Goal: Register for event/course

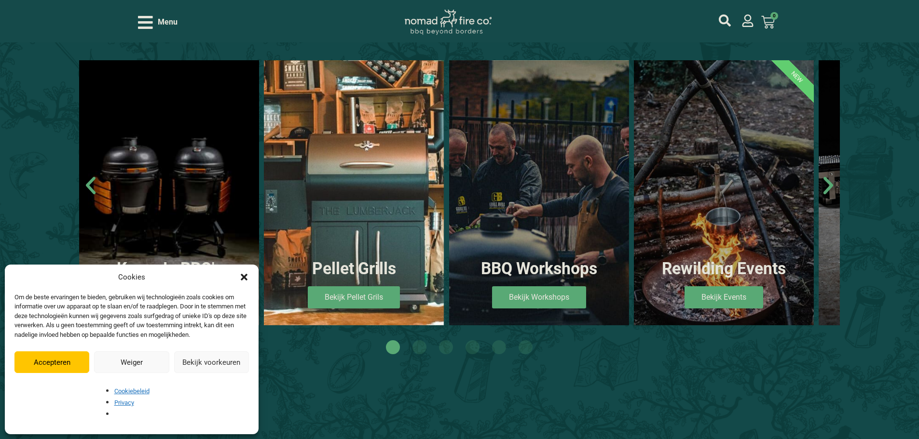
scroll to position [627, 0]
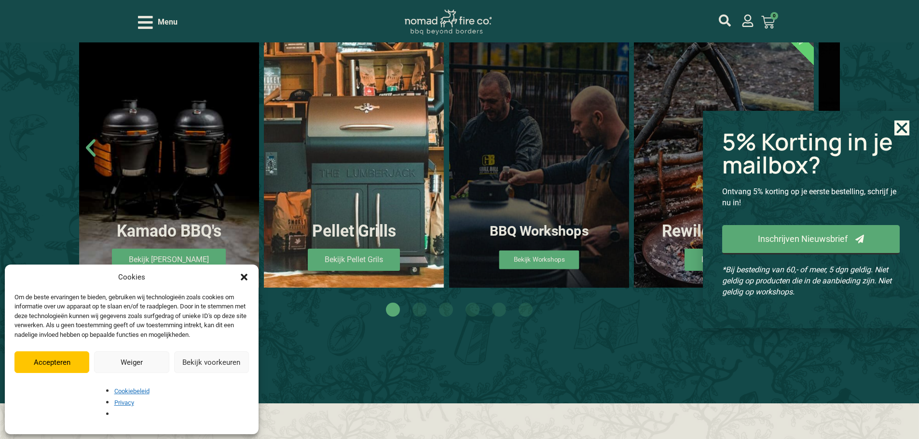
click at [570, 265] on span "Bekijk Workshops" at bounding box center [539, 259] width 80 height 19
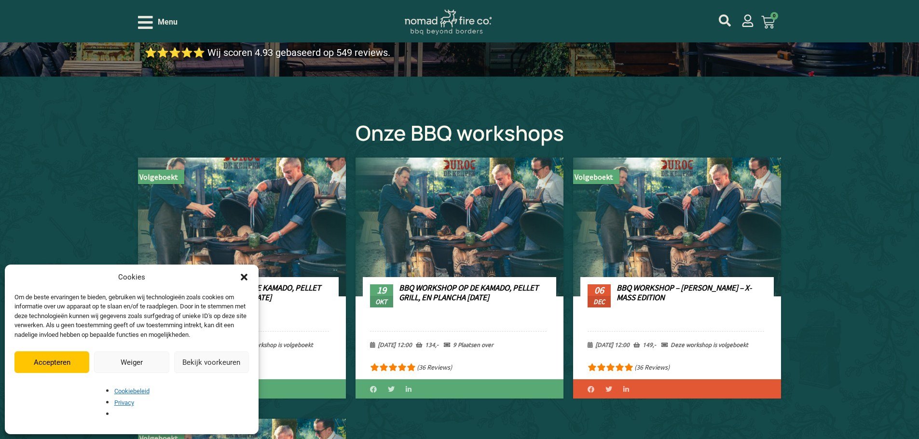
scroll to position [338, 0]
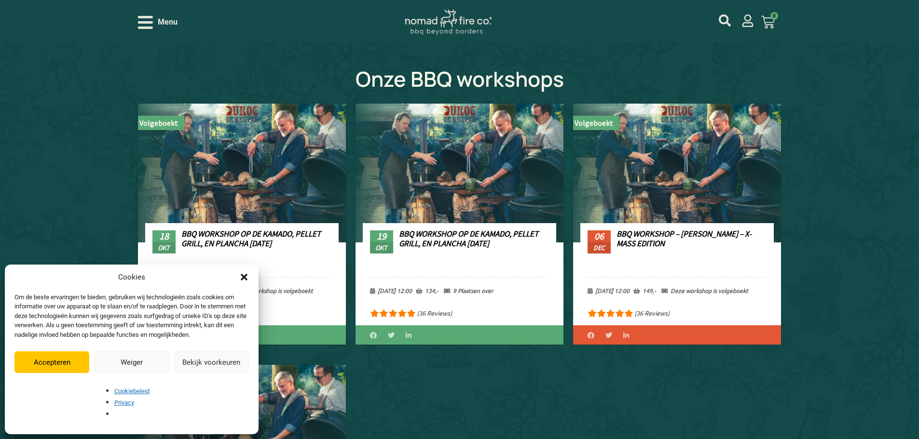
click at [247, 282] on icon "Dialog sluiten" at bounding box center [244, 277] width 10 height 10
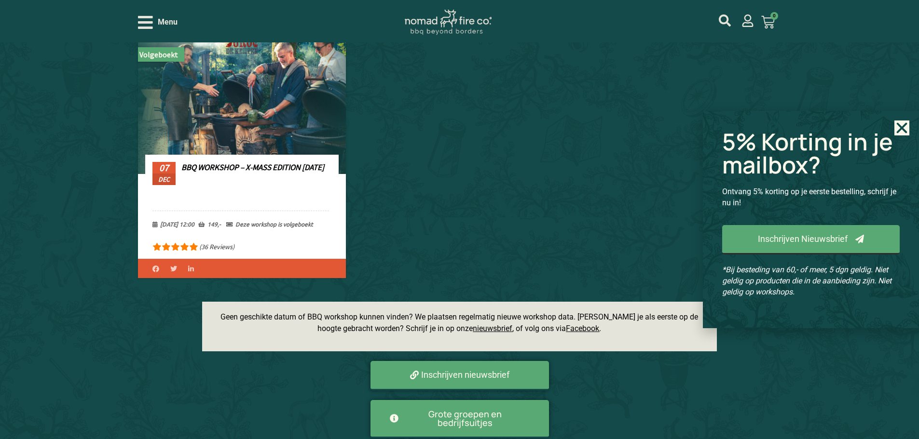
scroll to position [723, 0]
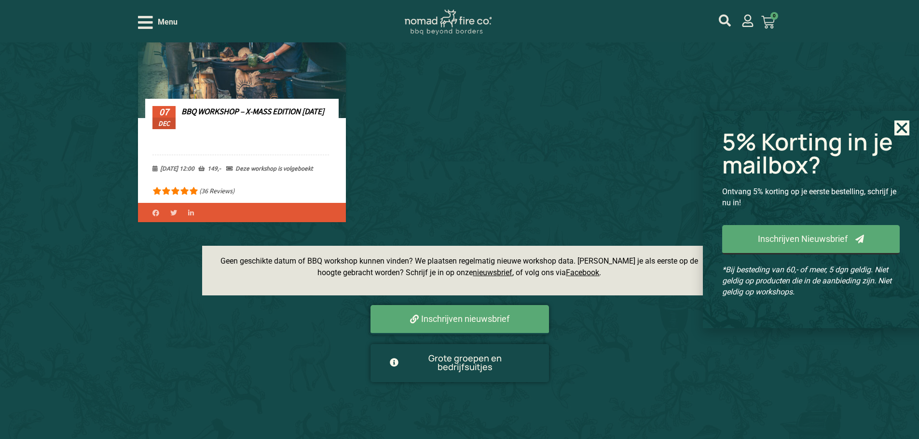
click at [532, 358] on link "Grote groepen en bedrijfsuitjes" at bounding box center [459, 363] width 178 height 38
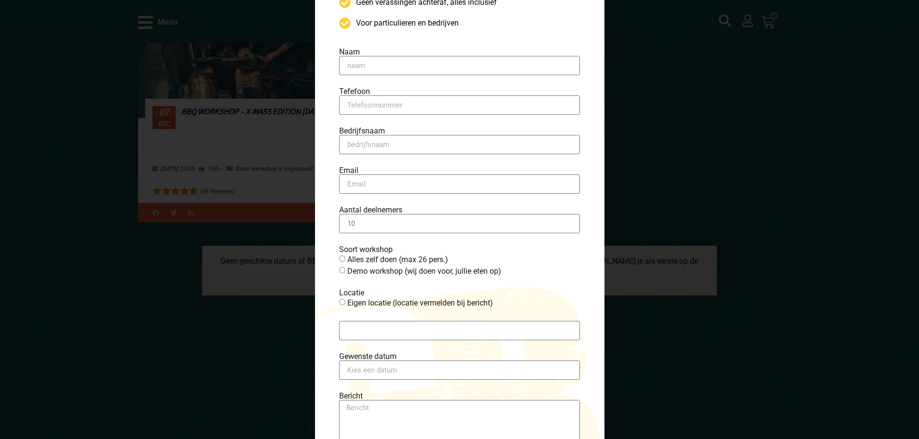
scroll to position [0, 0]
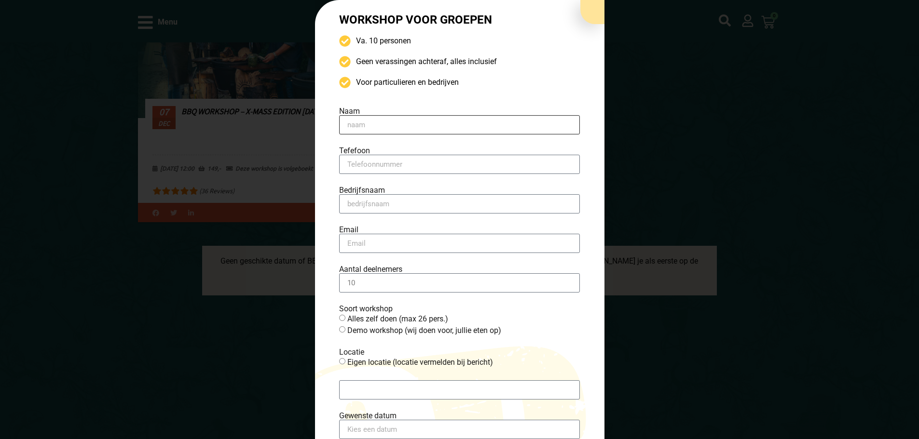
drag, startPoint x: 453, startPoint y: 119, endPoint x: 446, endPoint y: 123, distance: 8.0
click at [453, 119] on input "Naam" at bounding box center [459, 124] width 241 height 19
click at [402, 132] on input "Naam" at bounding box center [459, 124] width 241 height 19
type input "Maurits Houben"
type input "0625407934"
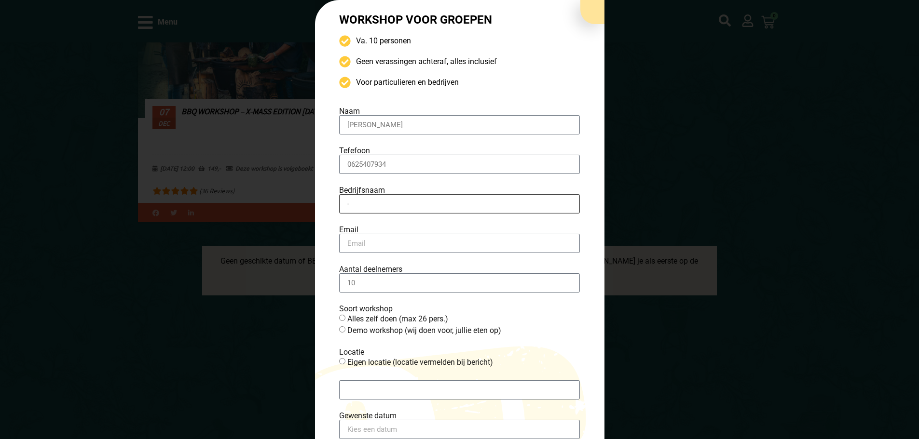
type input "-"
type input "maurits_houben@hotmail.com"
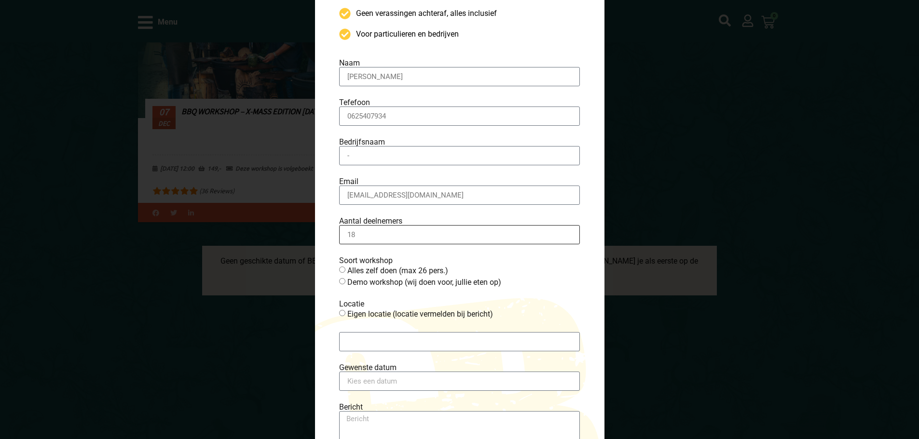
type input "18"
click at [353, 284] on label "Demo workshop (wij doen voor, jullie eten op)" at bounding box center [424, 282] width 154 height 9
click at [345, 284] on input "Demo workshop (wij doen voor, jullie eten op)" at bounding box center [342, 281] width 6 height 6
radio input "true"
click at [353, 273] on label "Alles zelf doen (max 26 pers.)" at bounding box center [397, 270] width 101 height 9
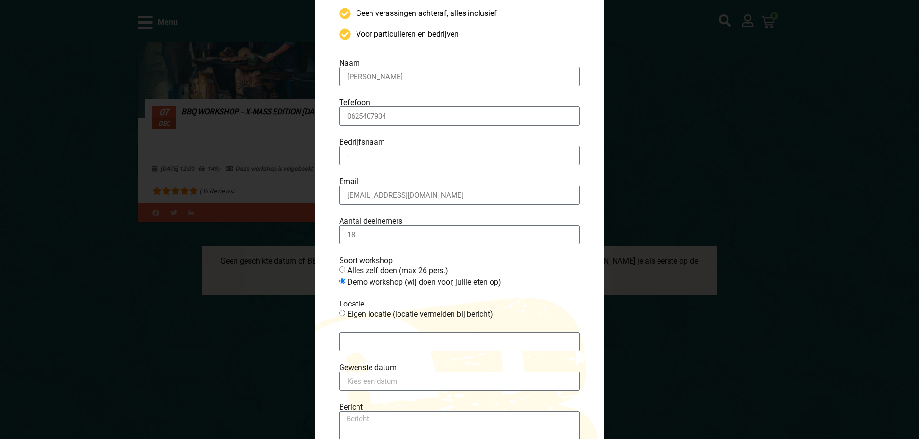
click at [345, 273] on input "Alles zelf doen (max 26 pers.)" at bounding box center [342, 270] width 6 height 6
radio input "true"
click at [353, 283] on label "Demo workshop (wij doen voor, jullie eten op)" at bounding box center [424, 282] width 154 height 9
click at [345, 283] on input "Demo workshop (wij doen voor, jullie eten op)" at bounding box center [342, 281] width 6 height 6
radio input "true"
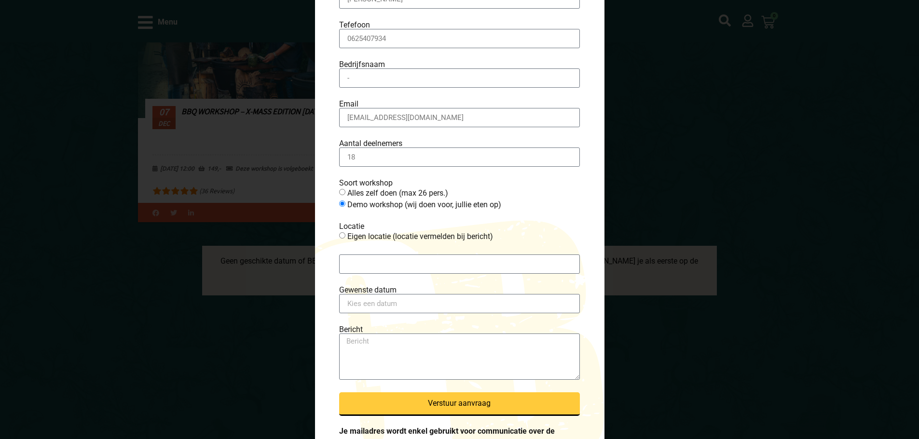
scroll to position [145, 0]
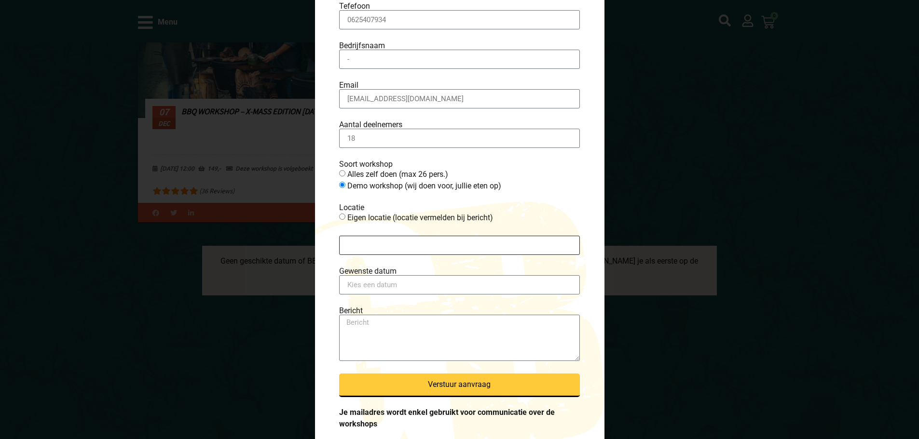
click at [392, 241] on input "workshop" at bounding box center [459, 245] width 241 height 19
type input "Eindhoven"
click at [435, 284] on input "Gewenste datum" at bounding box center [459, 284] width 241 height 19
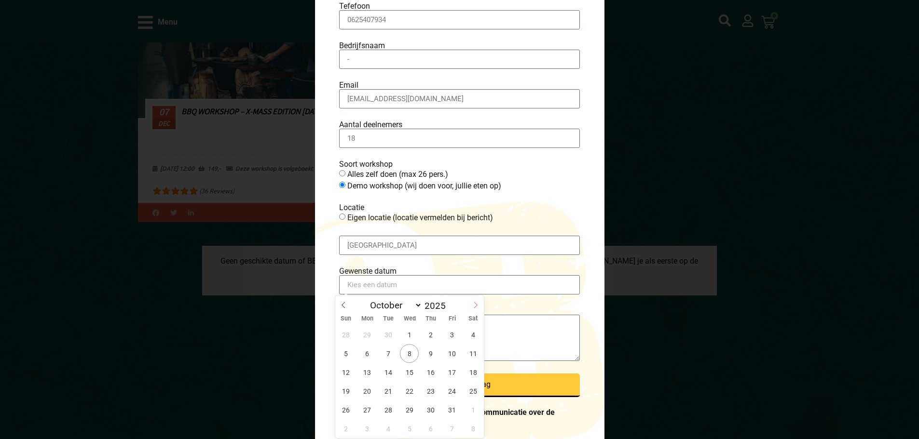
click at [472, 301] on span at bounding box center [475, 304] width 16 height 16
select select "11"
click at [472, 301] on span at bounding box center [475, 304] width 16 height 16
type input "2026"
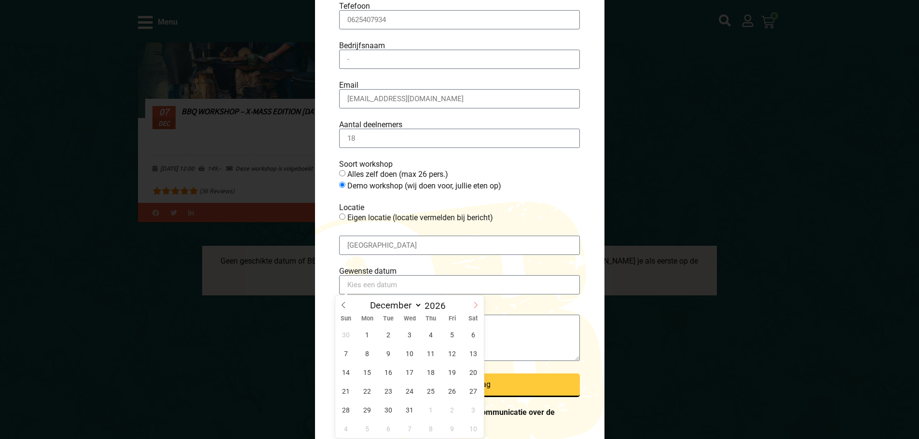
click at [472, 301] on span at bounding box center [475, 304] width 16 height 16
select select "3"
click at [474, 369] on span "18" at bounding box center [472, 372] width 19 height 19
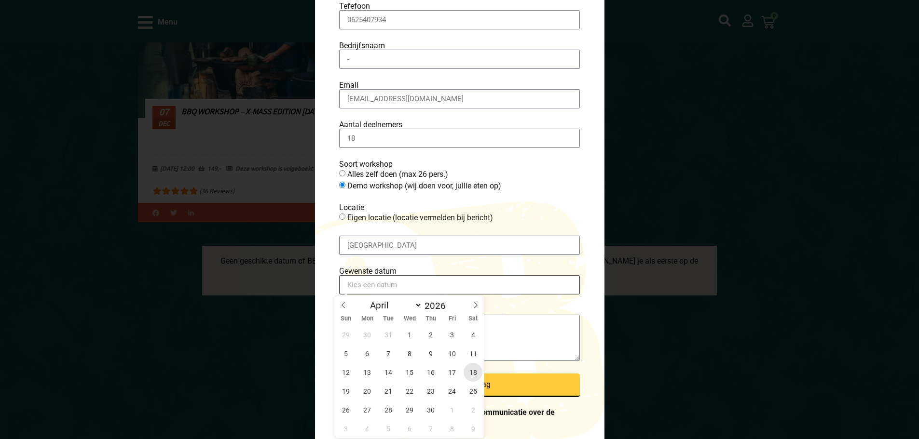
type input "2026-04-18"
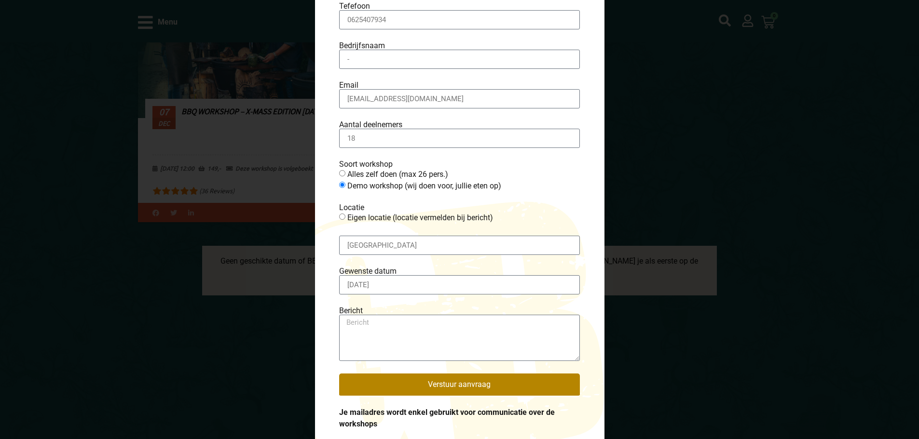
click at [461, 382] on span "Verstuur aanvraag" at bounding box center [459, 385] width 63 height 8
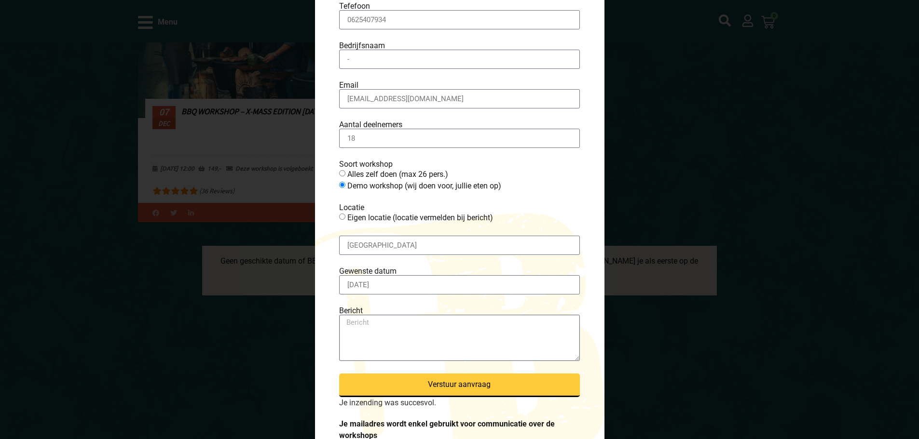
click at [411, 333] on textarea "Bericht" at bounding box center [459, 338] width 241 height 46
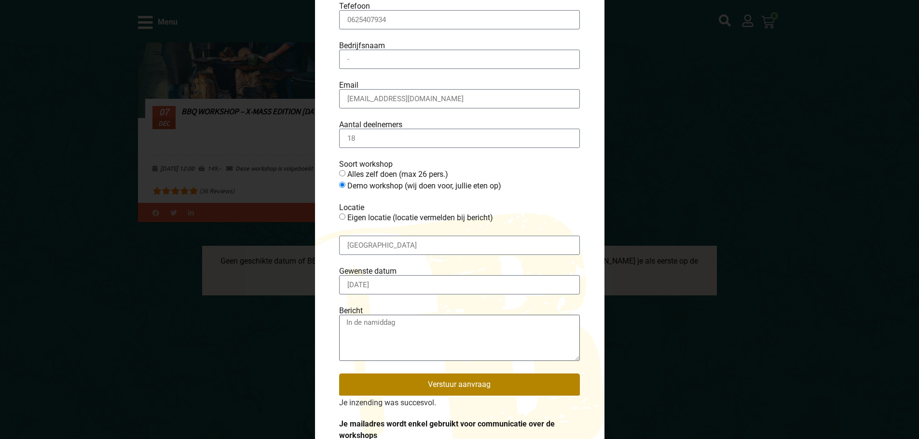
type textarea "In de namiddag"
click at [415, 381] on span "Verstuur aanvraag" at bounding box center [459, 385] width 212 height 8
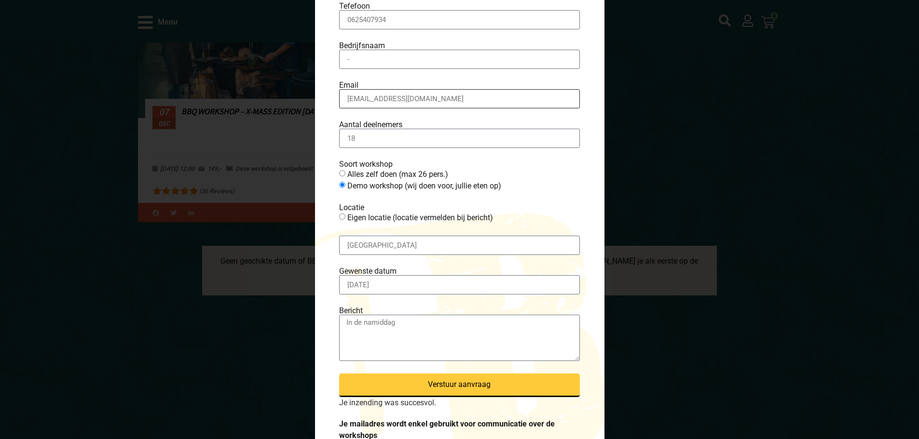
click at [472, 94] on input "maurits_houben@hotmail.com" at bounding box center [459, 98] width 241 height 19
click at [472, 95] on input "maurits_houben@hotmail.com" at bounding box center [459, 98] width 241 height 19
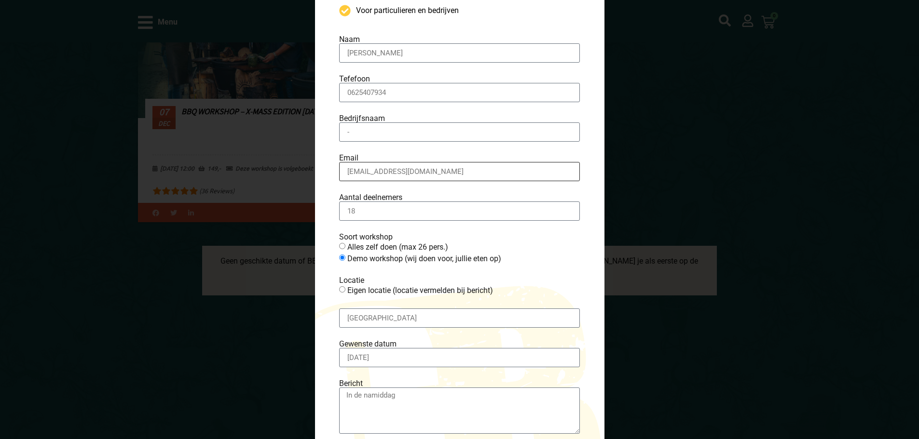
scroll to position [0, 0]
